Goal: Check status: Check status

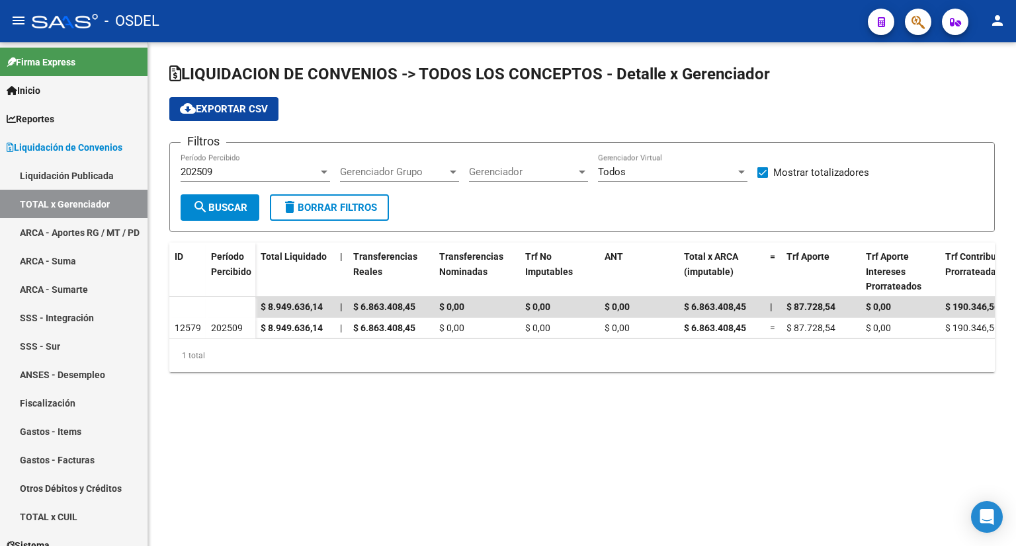
click at [260, 163] on div "202509 Período Percibido" at bounding box center [255, 167] width 149 height 28
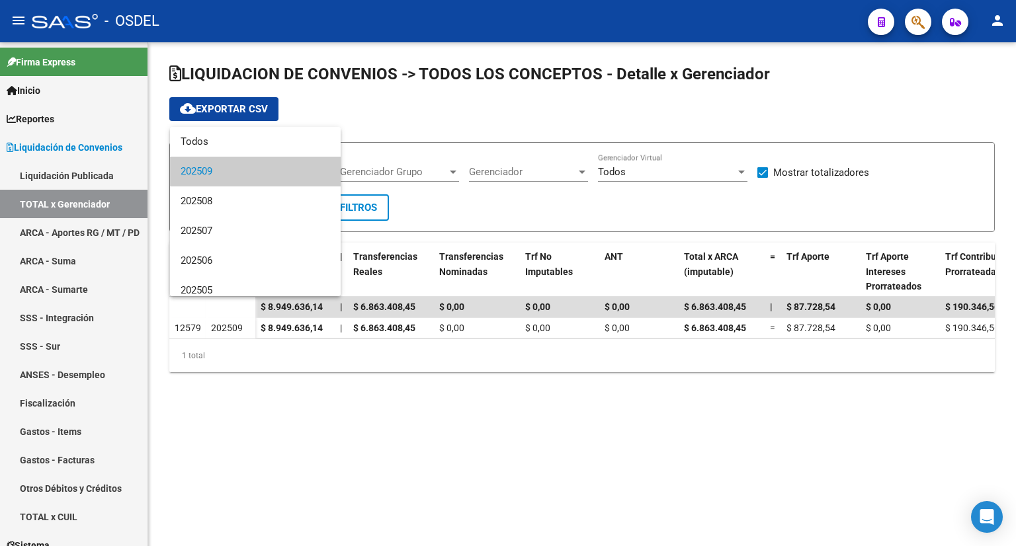
click at [260, 169] on span "202509" at bounding box center [255, 172] width 149 height 30
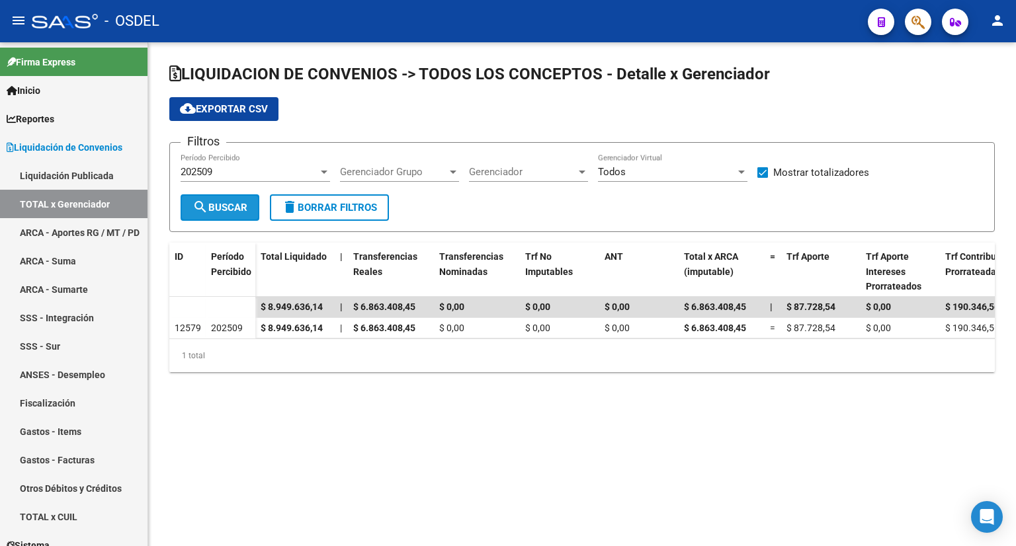
click at [240, 195] on button "search Buscar" at bounding box center [220, 207] width 79 height 26
click at [249, 175] on div "202509" at bounding box center [250, 172] width 138 height 12
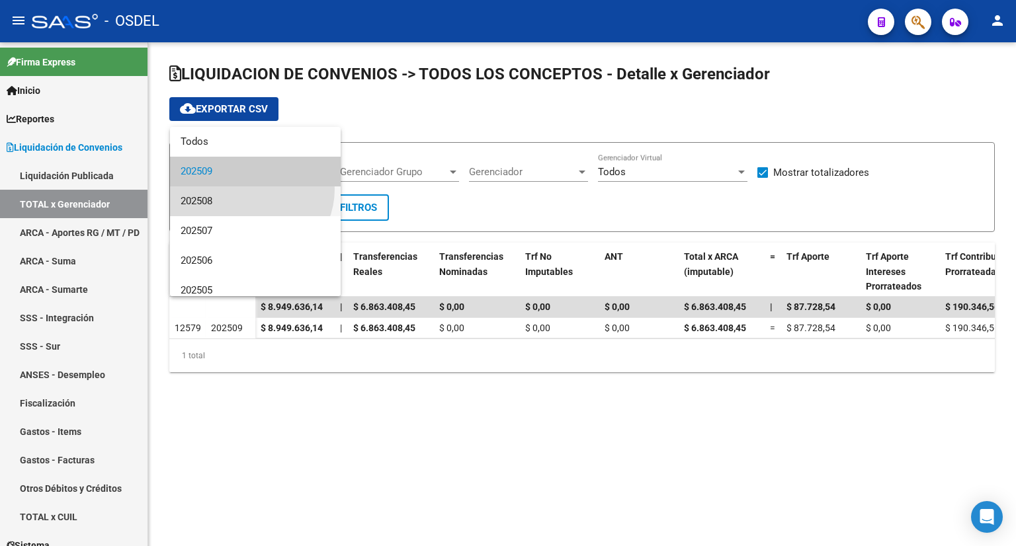
click at [249, 189] on span "202508" at bounding box center [255, 202] width 149 height 30
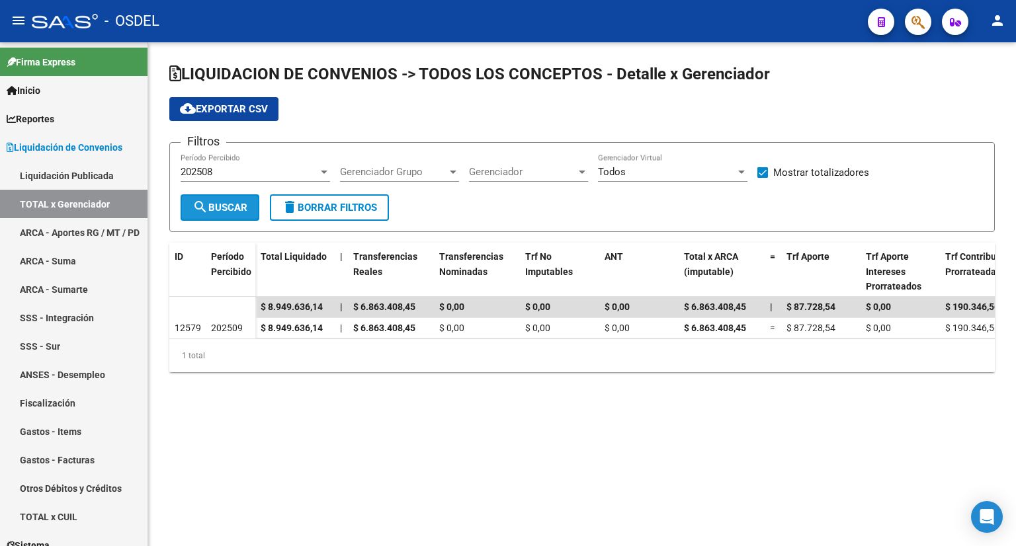
click at [241, 199] on button "search Buscar" at bounding box center [220, 207] width 79 height 26
click at [253, 176] on div "202508" at bounding box center [250, 172] width 138 height 12
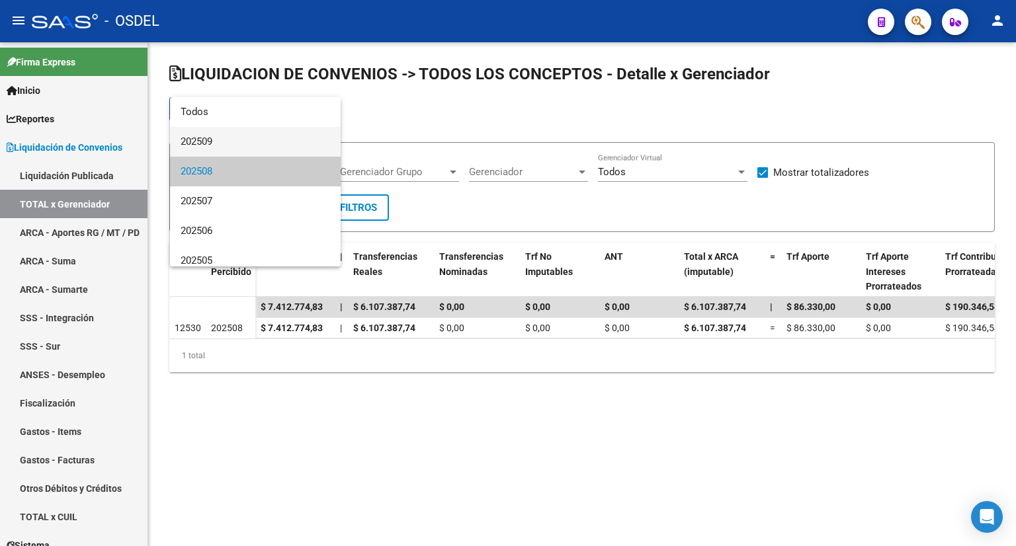
click at [246, 141] on span "202509" at bounding box center [255, 142] width 149 height 30
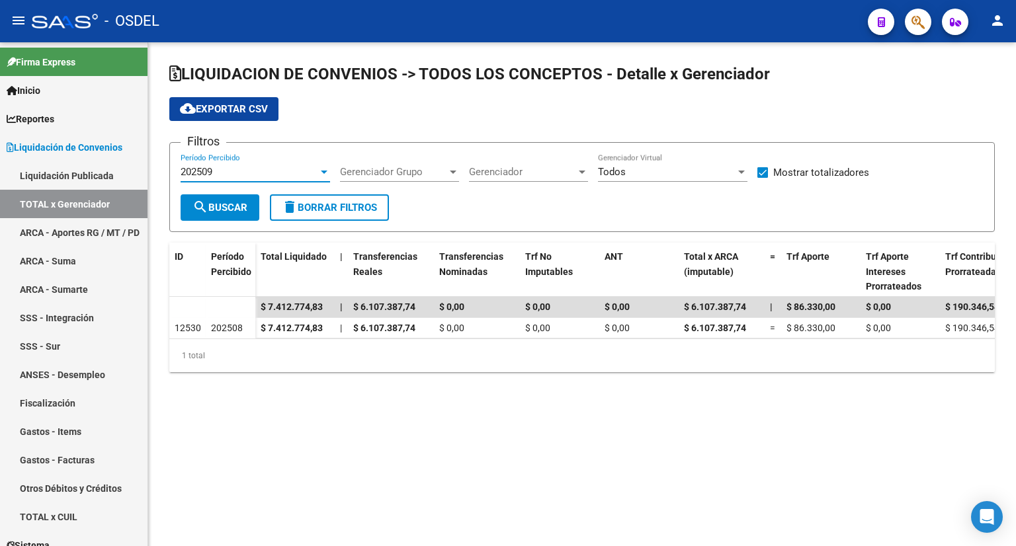
click at [241, 198] on button "search Buscar" at bounding box center [220, 207] width 79 height 26
click at [230, 212] on button "search Buscar" at bounding box center [220, 207] width 79 height 26
click at [255, 173] on div "202509" at bounding box center [250, 172] width 138 height 12
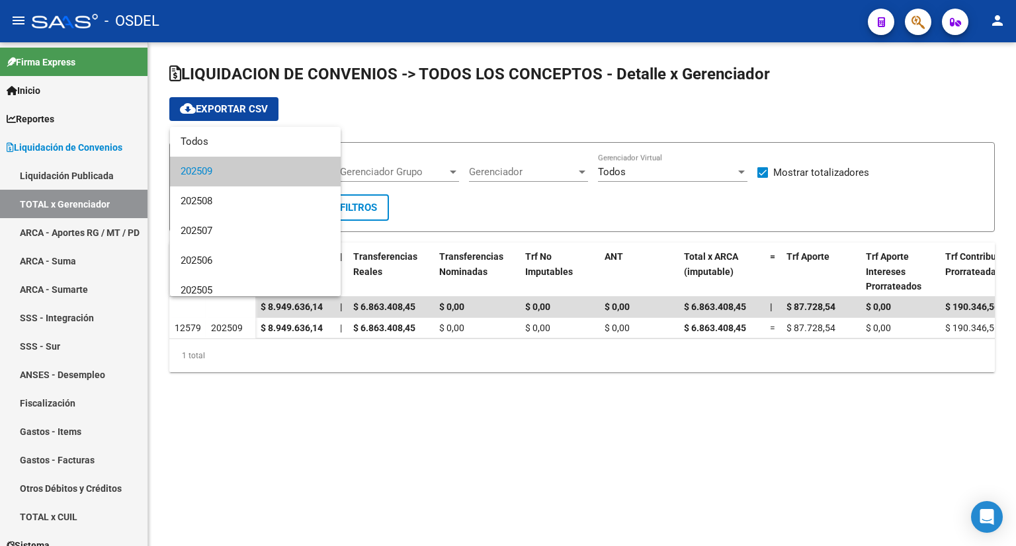
click at [253, 171] on span "202509" at bounding box center [255, 172] width 149 height 30
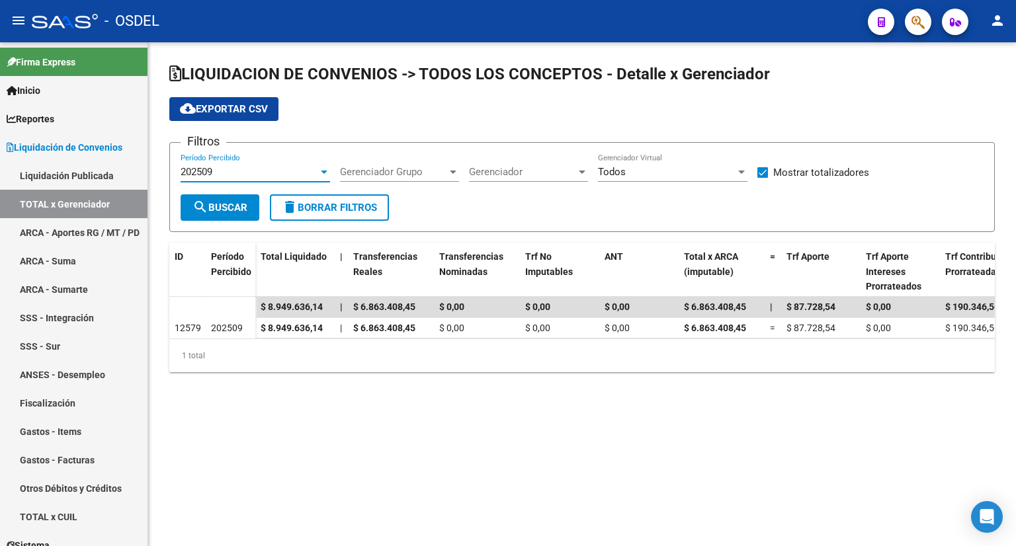
click at [235, 207] on span "search Buscar" at bounding box center [219, 208] width 55 height 12
